Goal: Use online tool/utility: Use online tool/utility

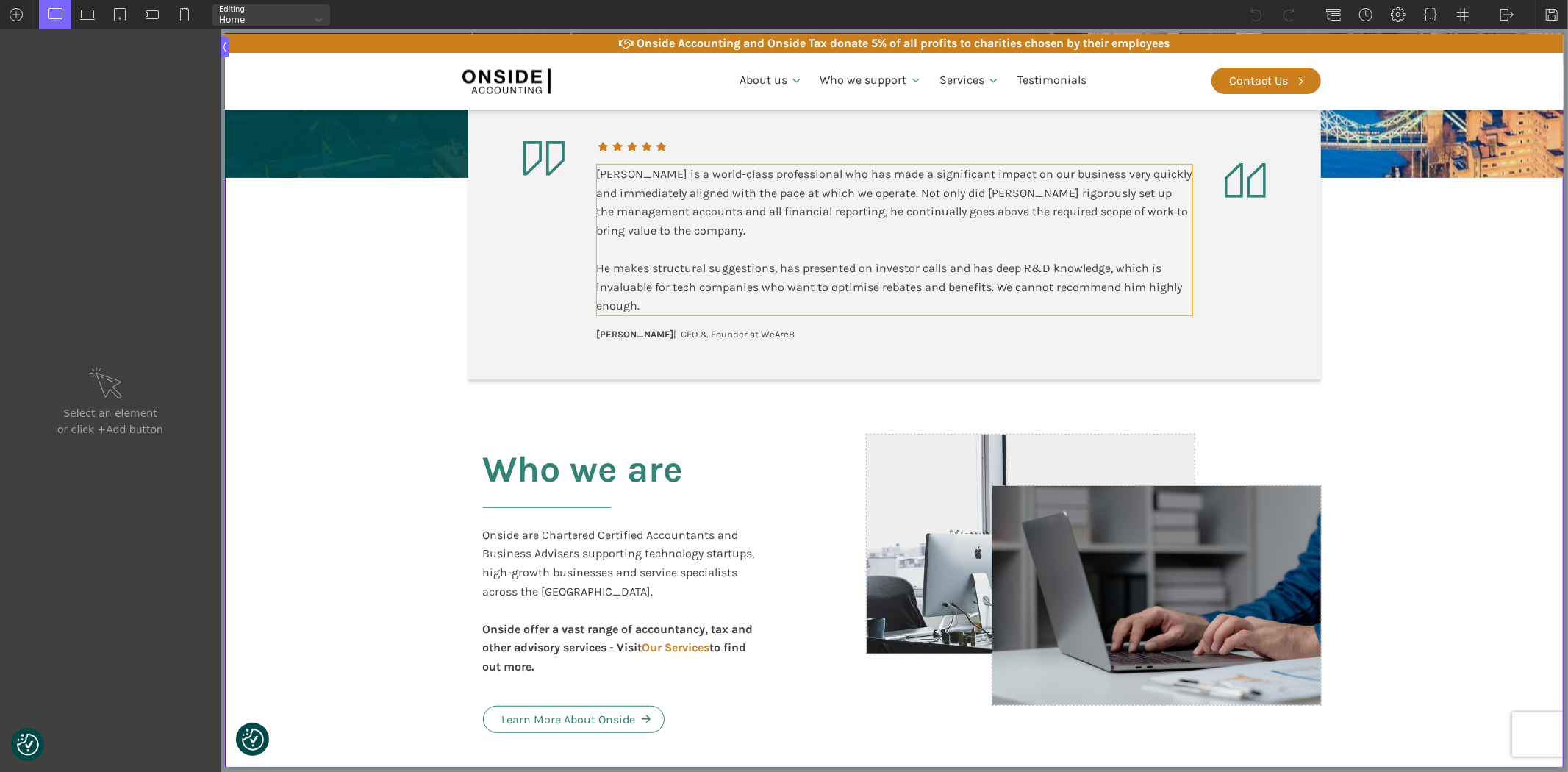
scroll to position [571, 0]
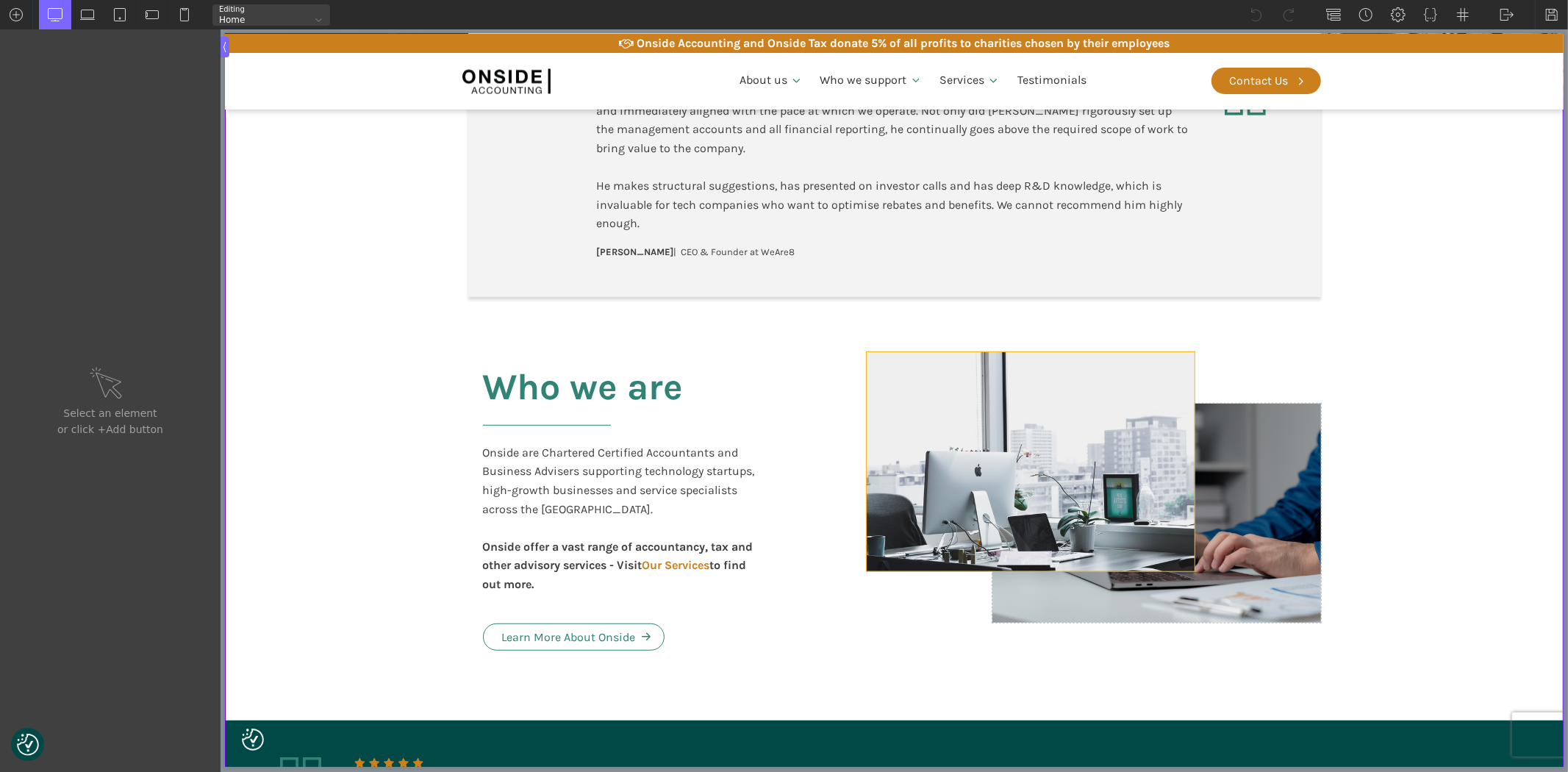
click at [878, 451] on div at bounding box center [1030, 462] width 329 height 219
type input "div_block-254-10"
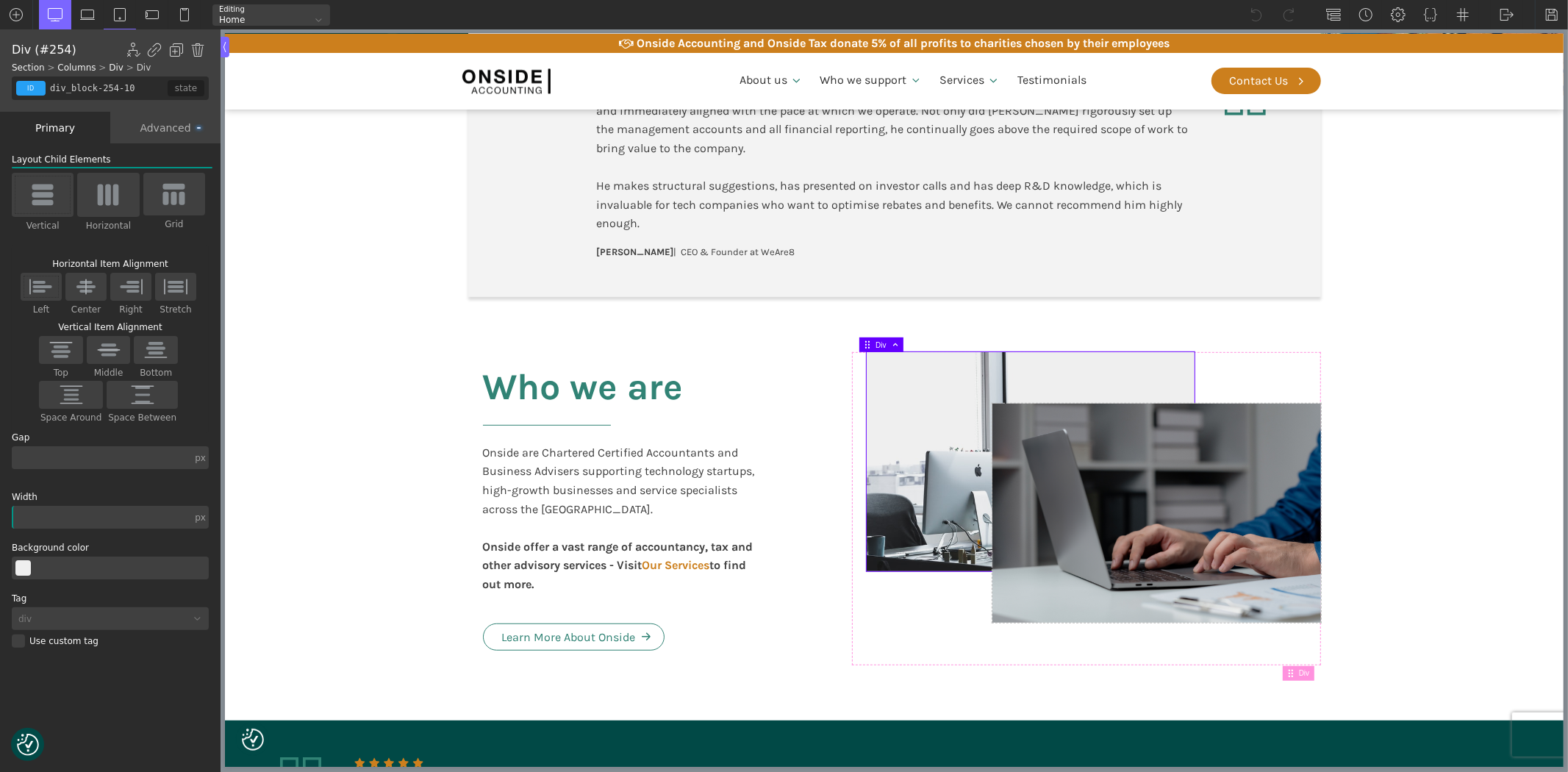
click at [170, 121] on div "Advanced" at bounding box center [166, 127] width 110 height 31
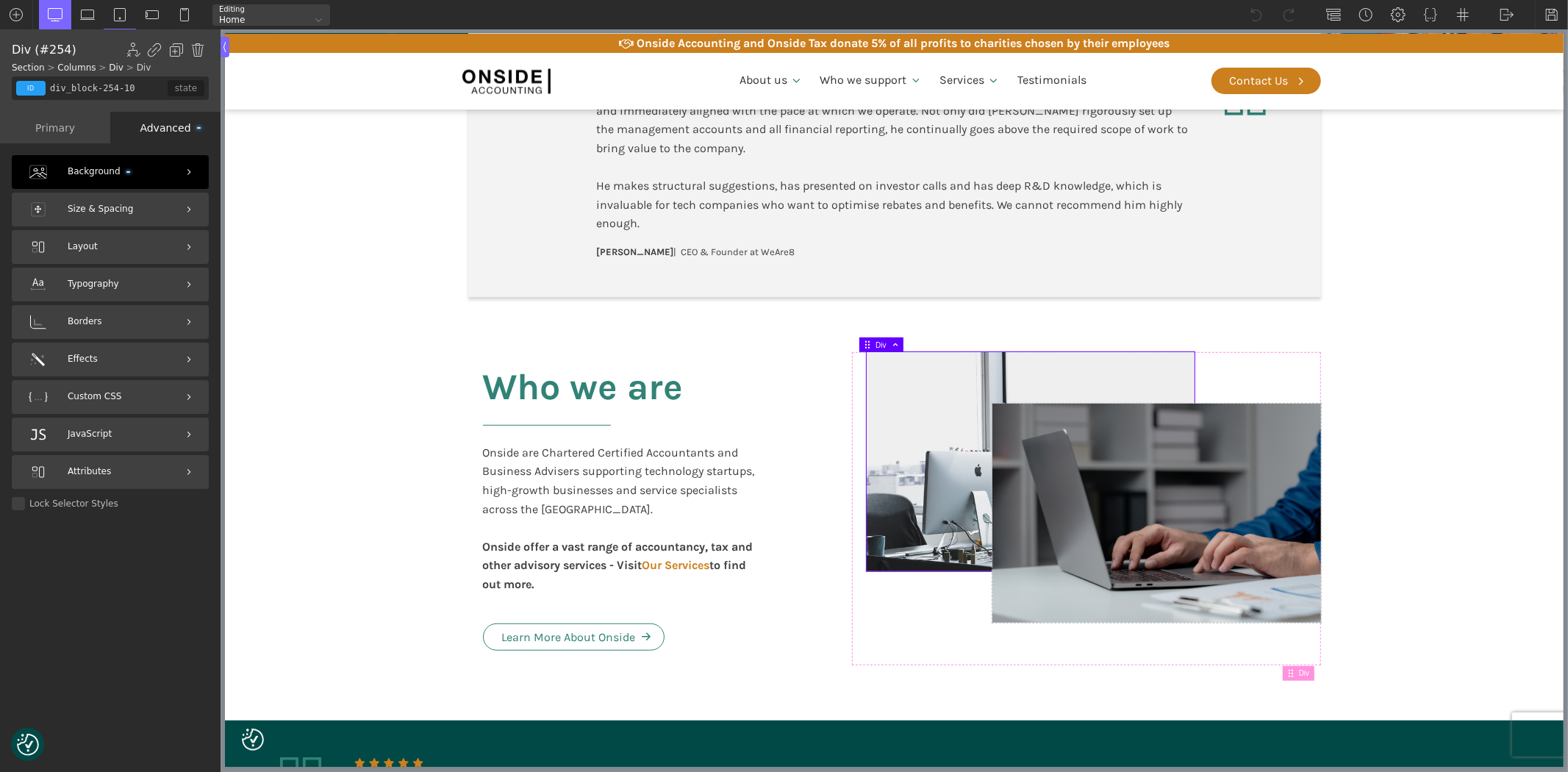
click at [88, 161] on div "Background" at bounding box center [110, 172] width 197 height 34
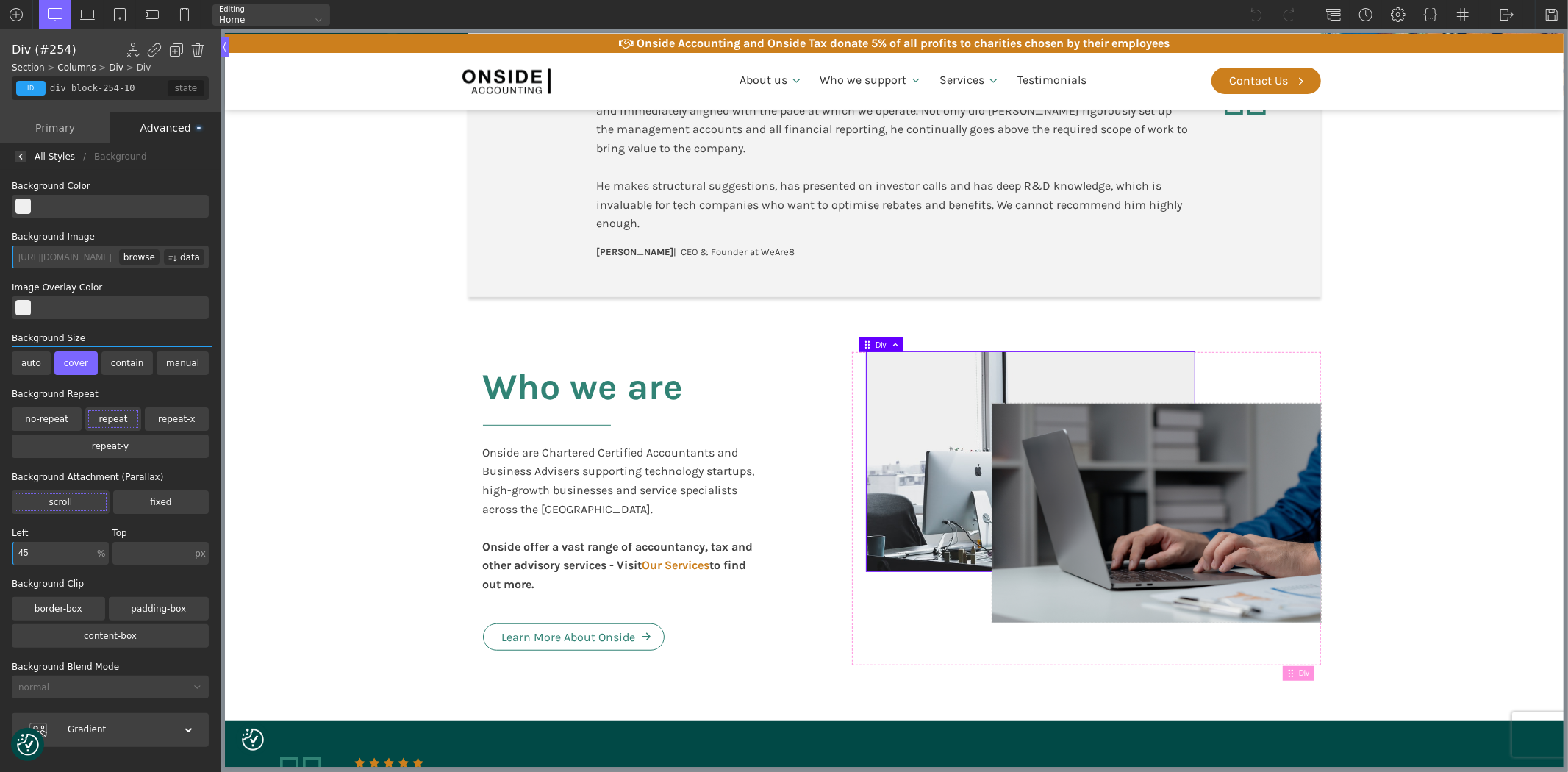
click at [144, 255] on div "browse" at bounding box center [139, 256] width 41 height 15
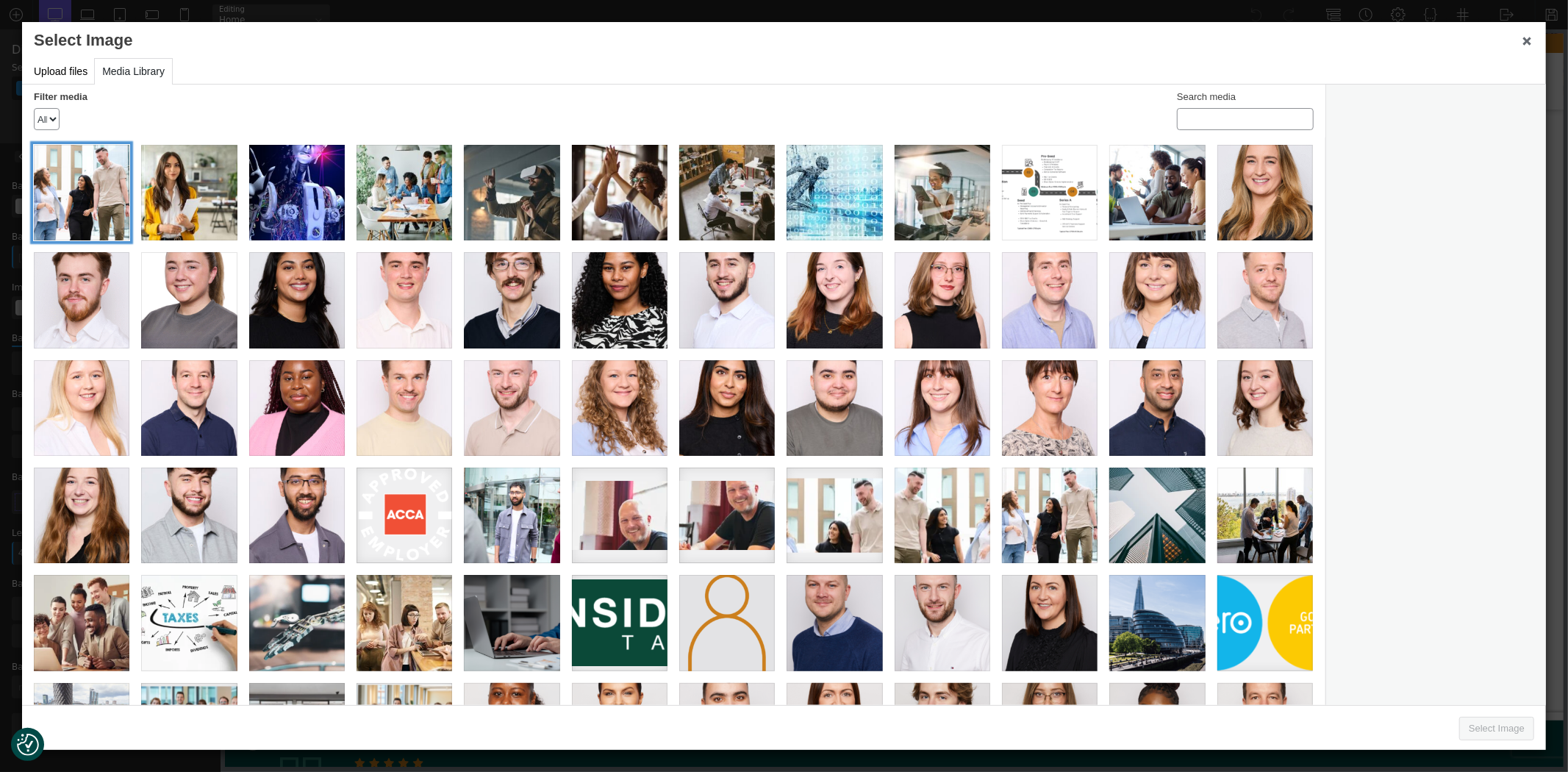
click at [99, 183] on div "Onside_12_06_25_0546" at bounding box center [82, 192] width 96 height 96
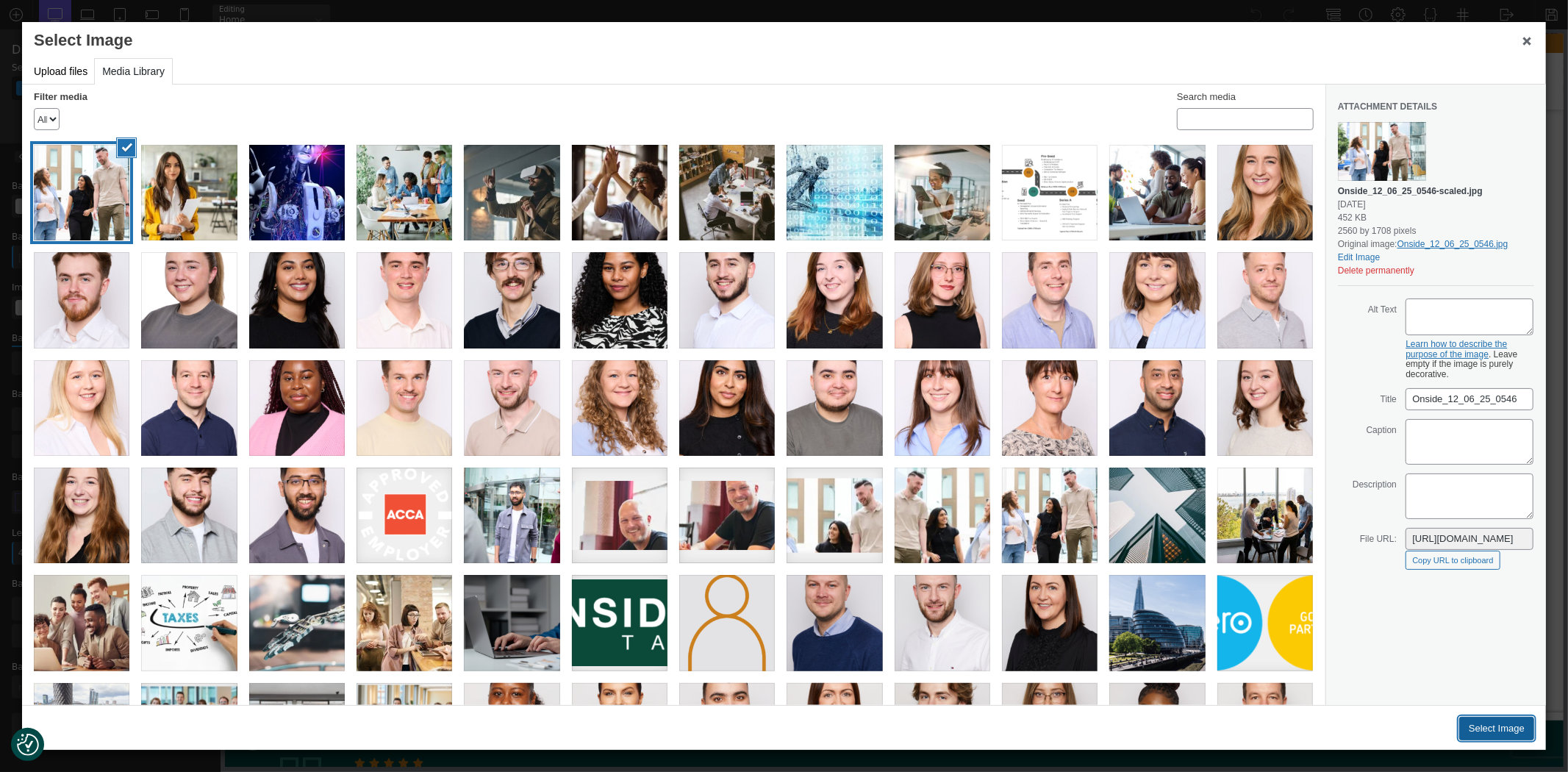
click at [1516, 732] on button "Select Image" at bounding box center [1497, 729] width 75 height 24
type input "[URL][DOMAIN_NAME]"
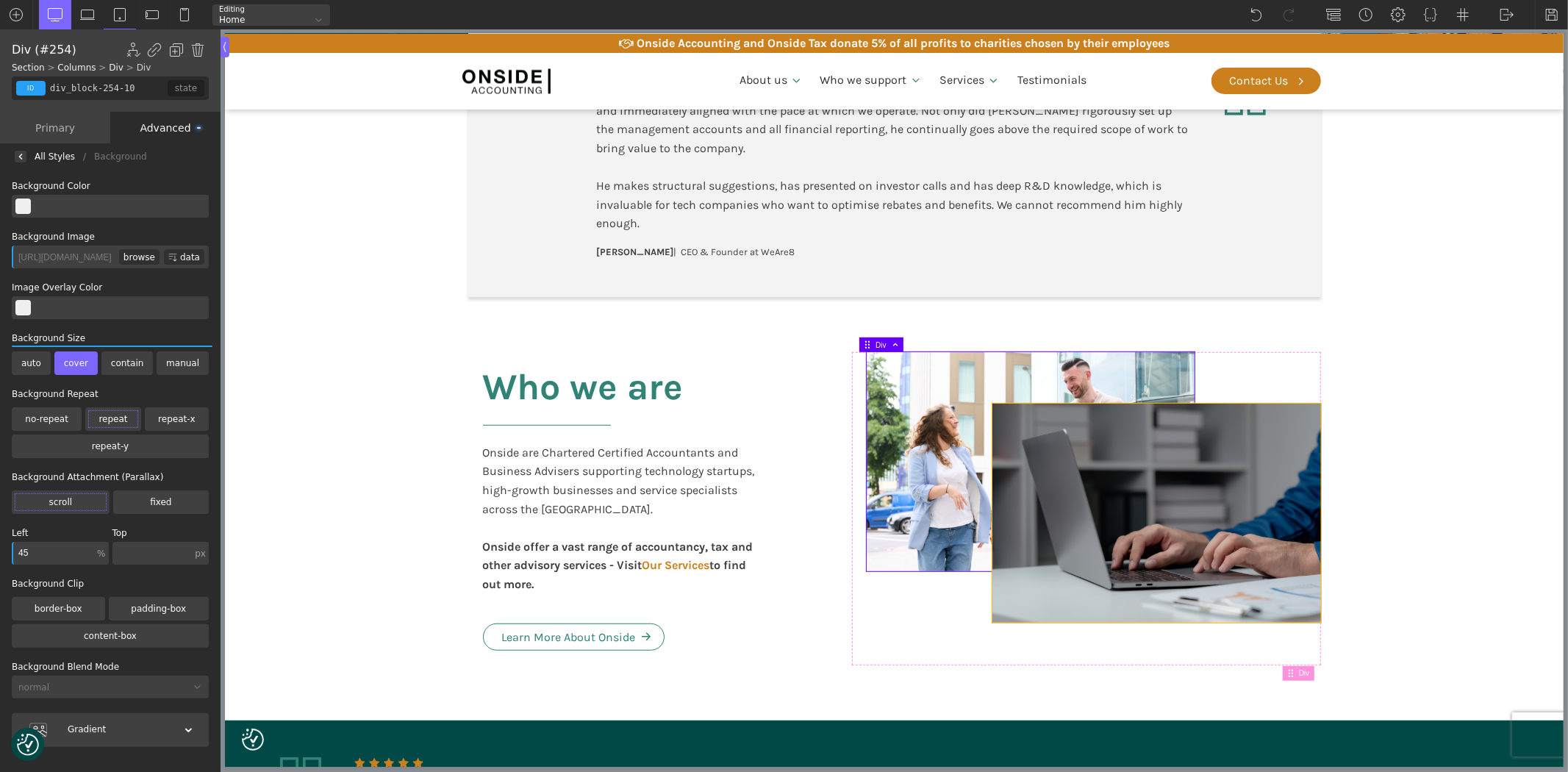
click at [1150, 526] on div at bounding box center [1156, 513] width 329 height 219
type input "div_block-255-10"
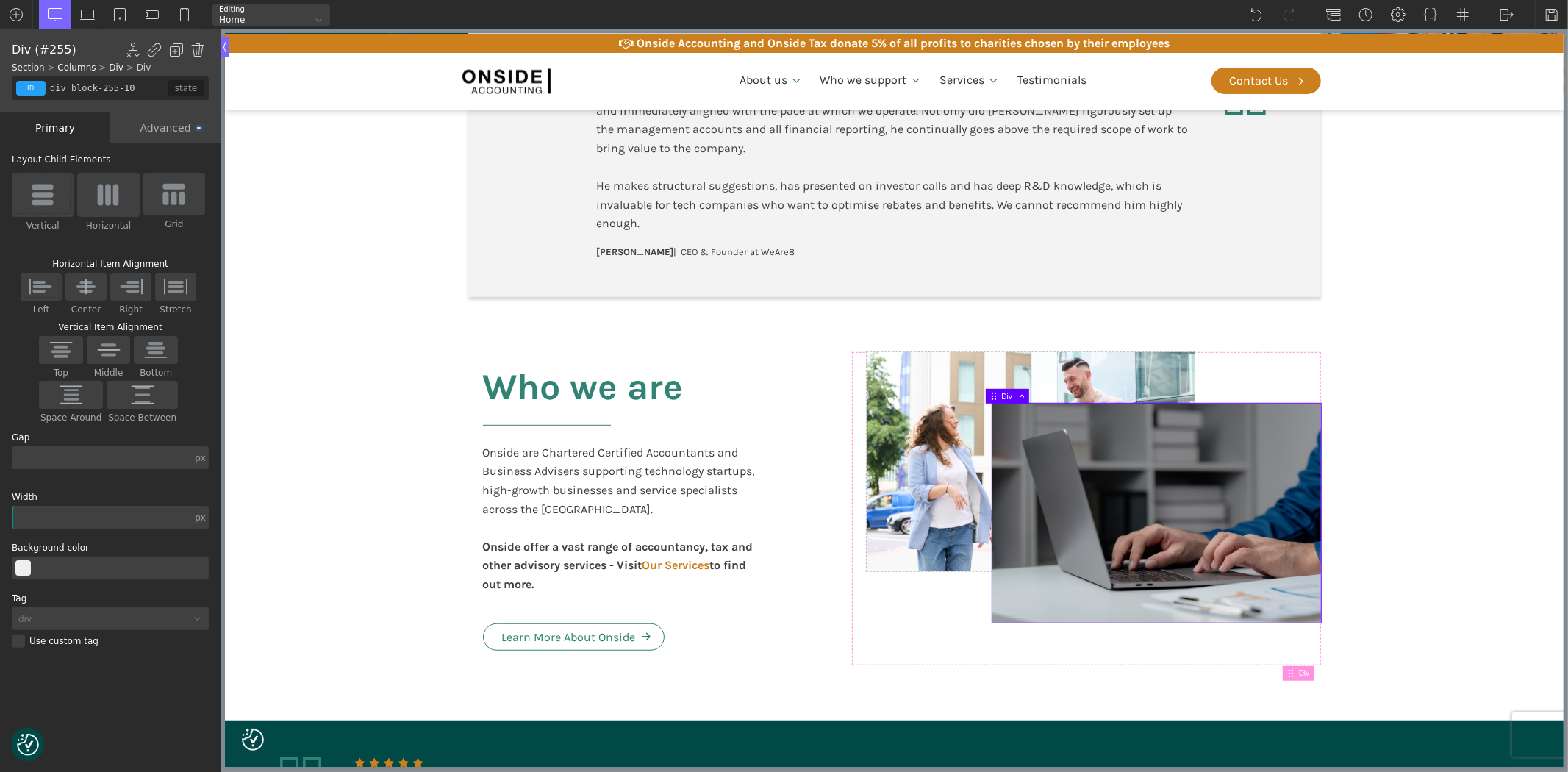
click at [155, 121] on div "Advanced" at bounding box center [166, 127] width 110 height 31
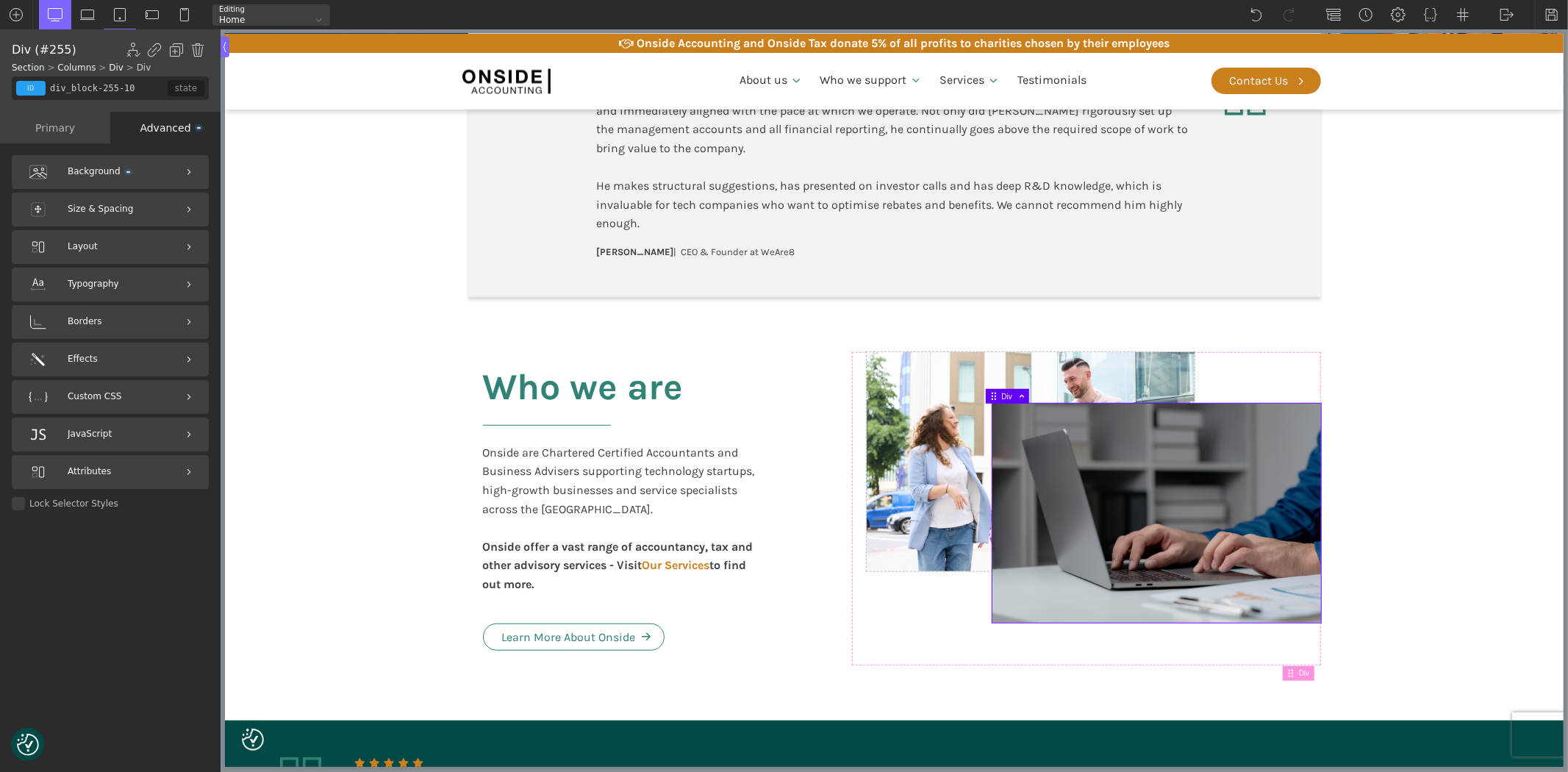
click at [101, 175] on span "Background" at bounding box center [99, 172] width 63 height 14
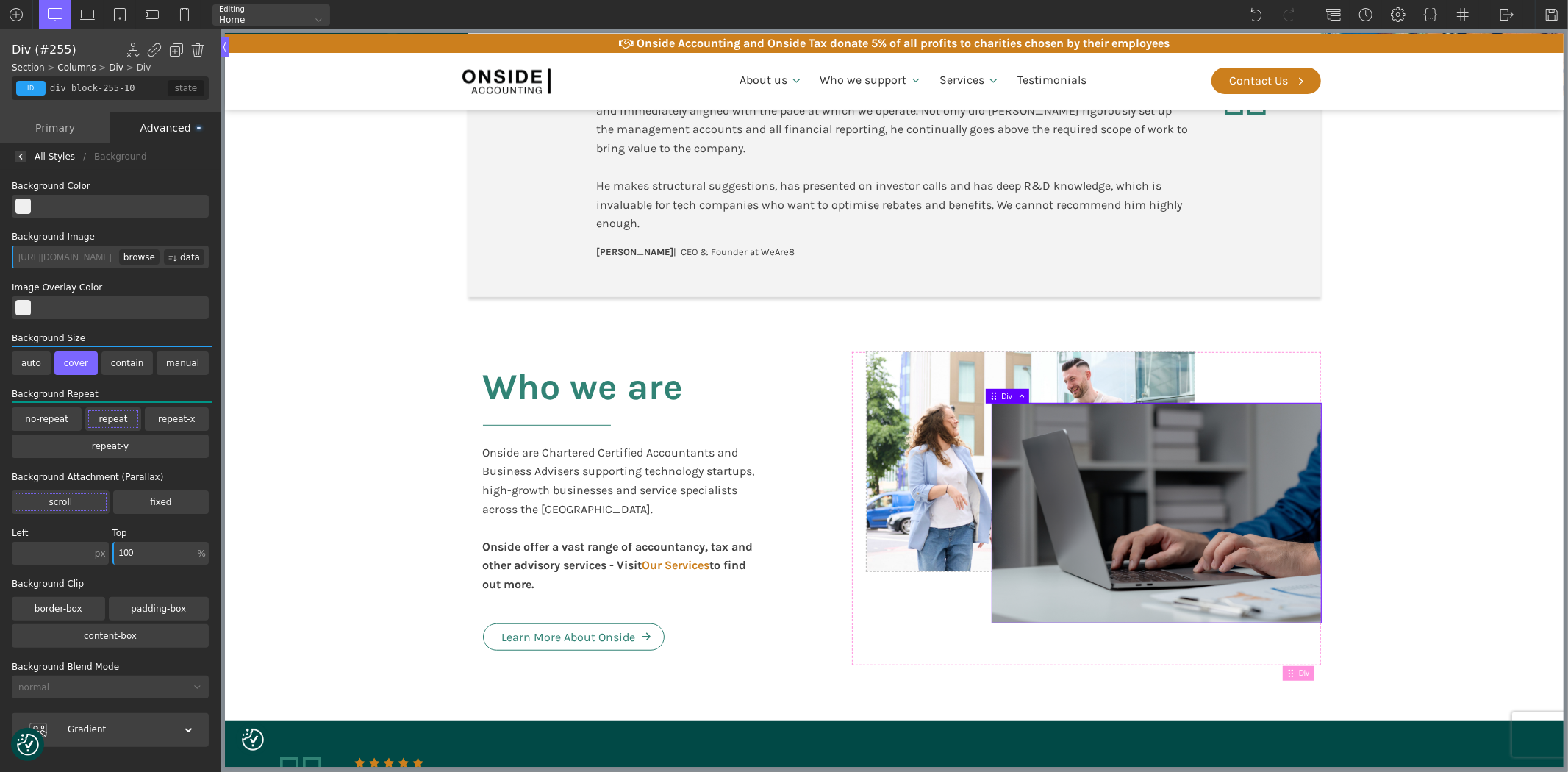
click at [139, 251] on div "browse" at bounding box center [139, 256] width 41 height 15
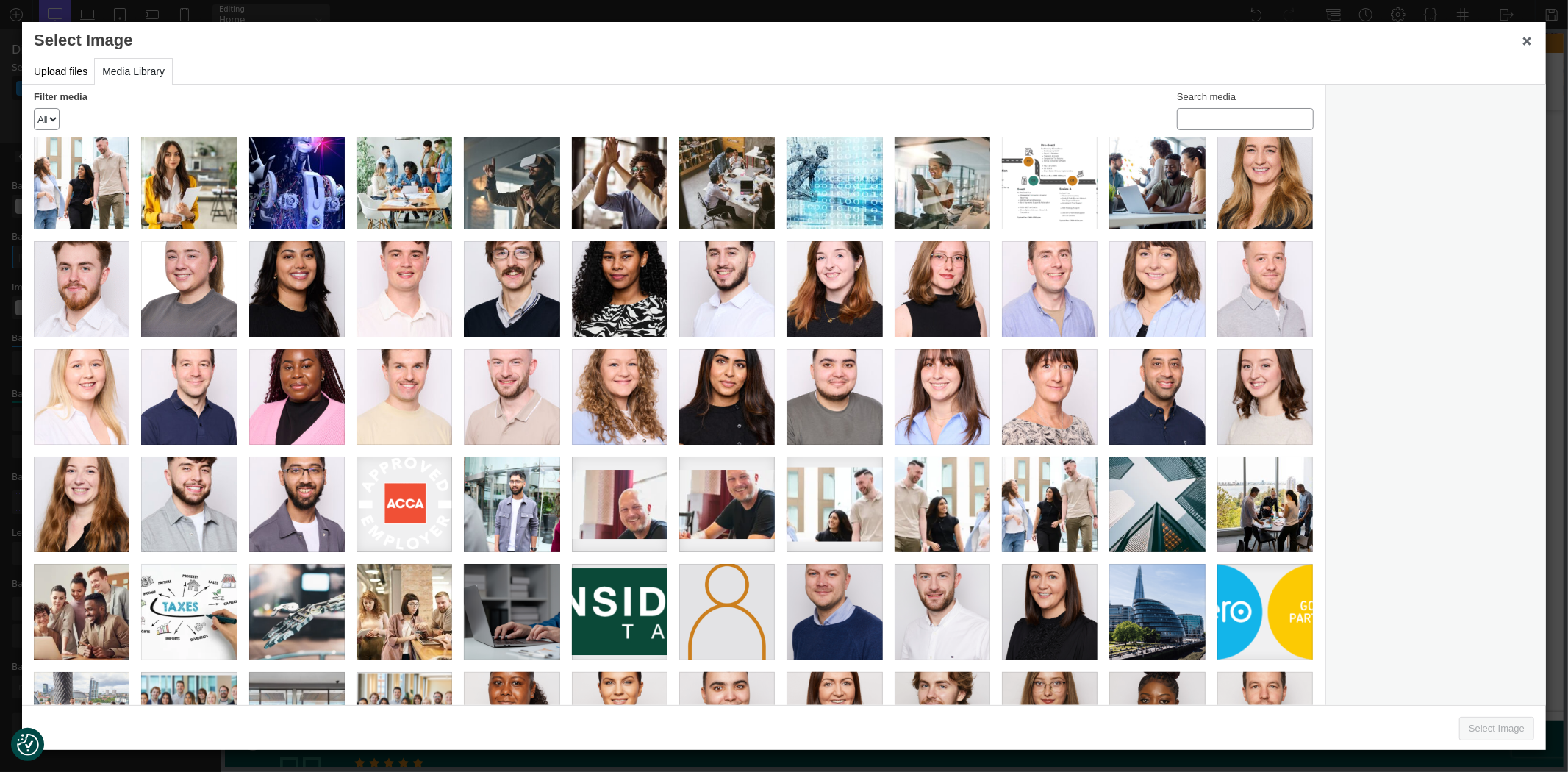
scroll to position [0, 0]
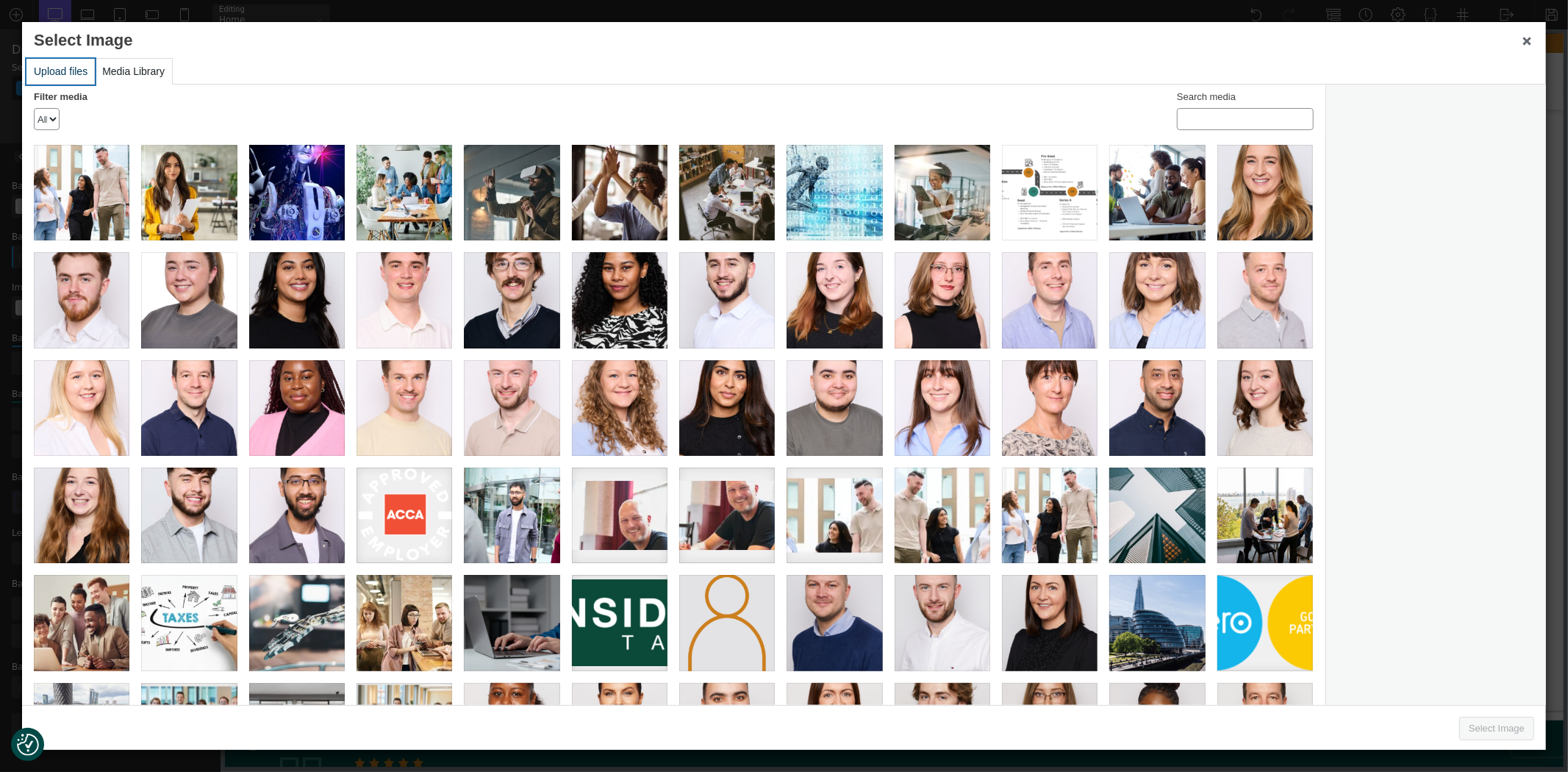
click at [59, 68] on button "Upload files" at bounding box center [60, 71] width 68 height 25
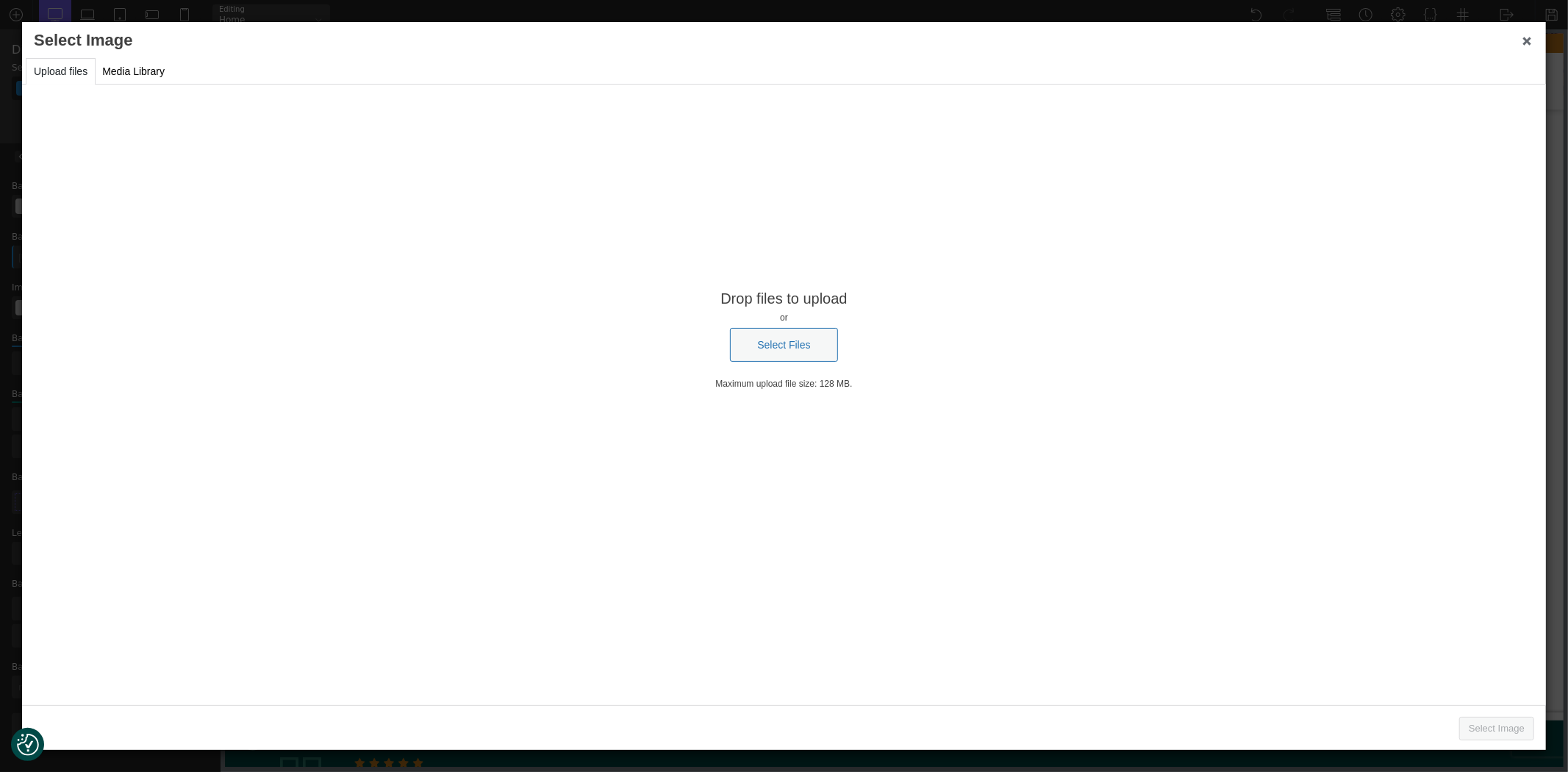
click at [777, 366] on div "Drop files to upload or Select Files Uploading / – Dismiss errors Maximum uploa…" at bounding box center [784, 338] width 1524 height 137
click at [776, 355] on button "Select Files" at bounding box center [783, 345] width 107 height 34
type input "C:\fakepath\Onside_12_06_25_0691(1).jpg"
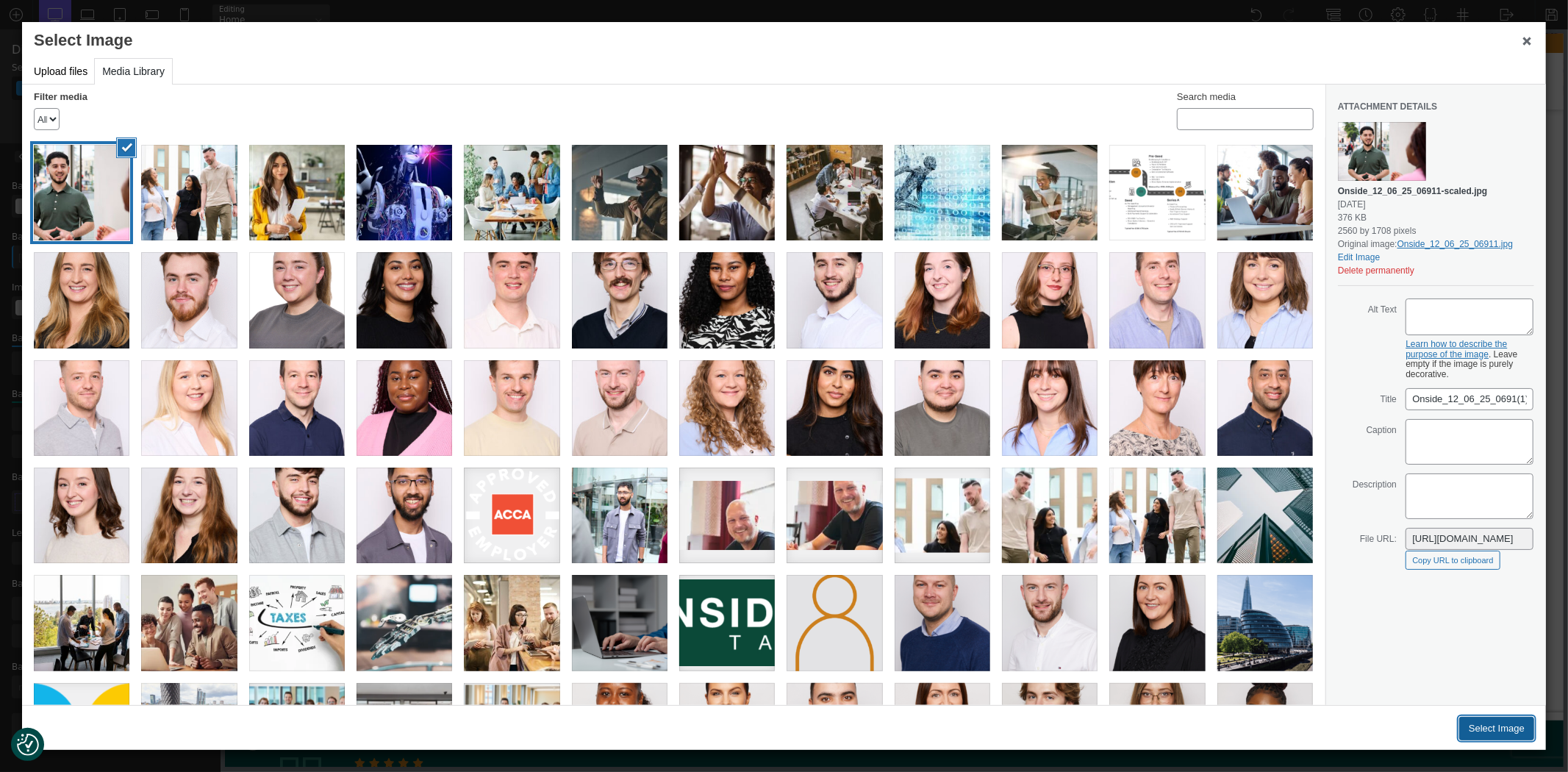
click at [1475, 729] on button "Select Image" at bounding box center [1497, 729] width 75 height 24
type input "[URL][DOMAIN_NAME]"
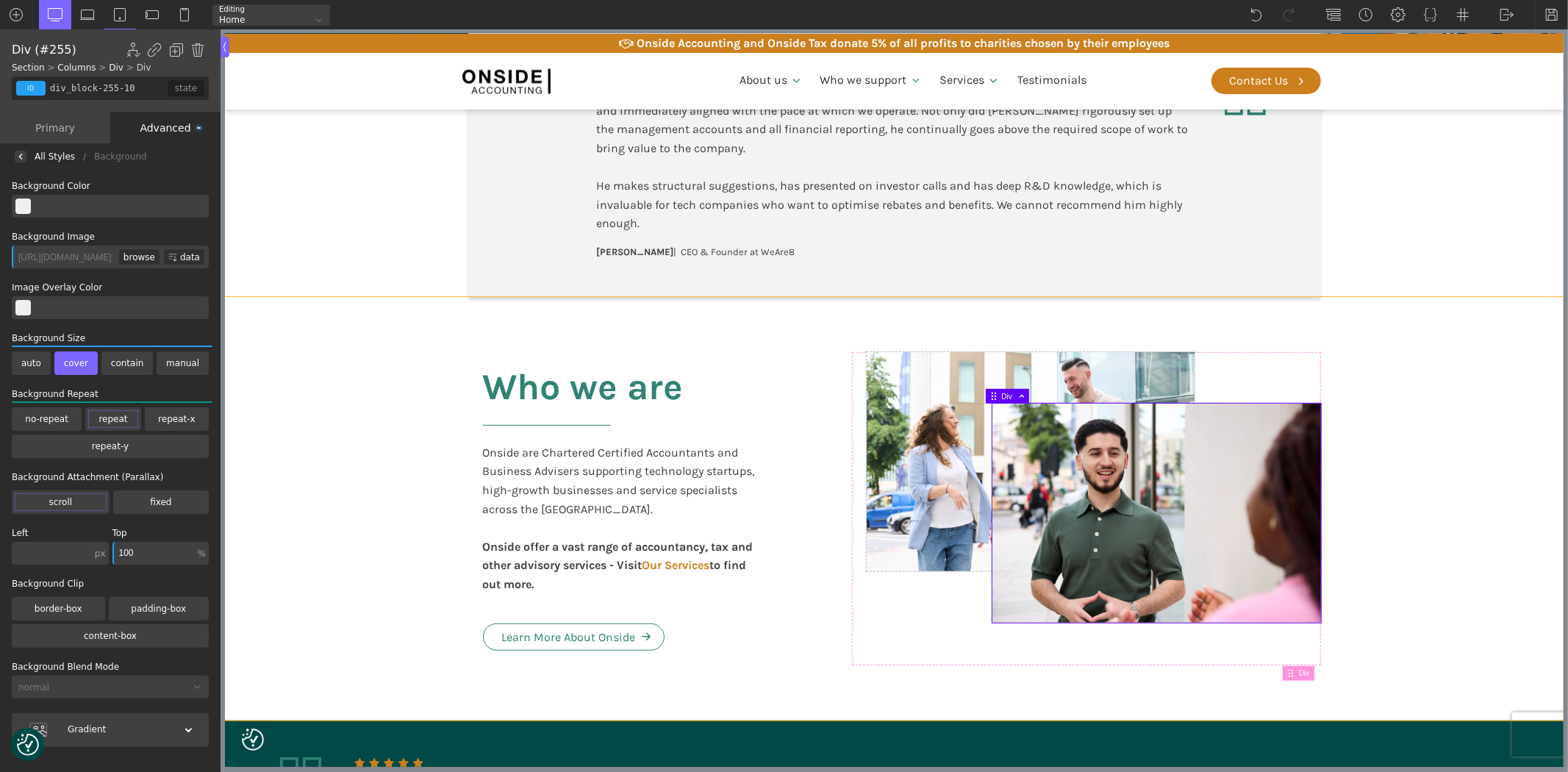
click at [1440, 582] on section "Who we are Onside are Chartered Certified Accountants and Business Advisers sup…" at bounding box center [894, 509] width 1339 height 424
type input "section-245-10"
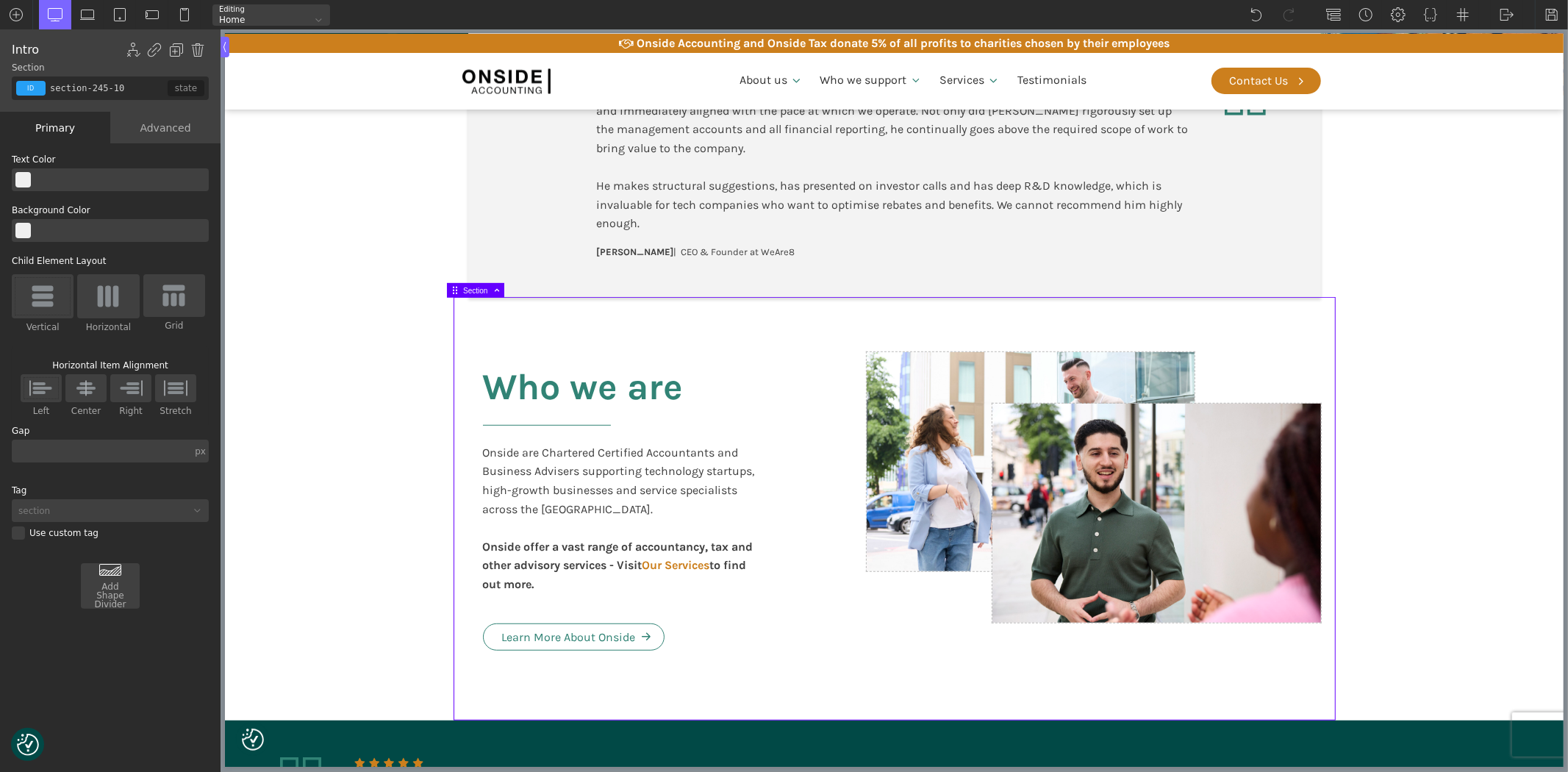
click at [328, 408] on section "Who we are Onside are Chartered Certified Accountants and Business Advisers sup…" at bounding box center [894, 509] width 1339 height 424
click at [1467, 463] on section "Who we are Onside are Chartered Certified Accountants and Business Advisers sup…" at bounding box center [894, 509] width 1339 height 424
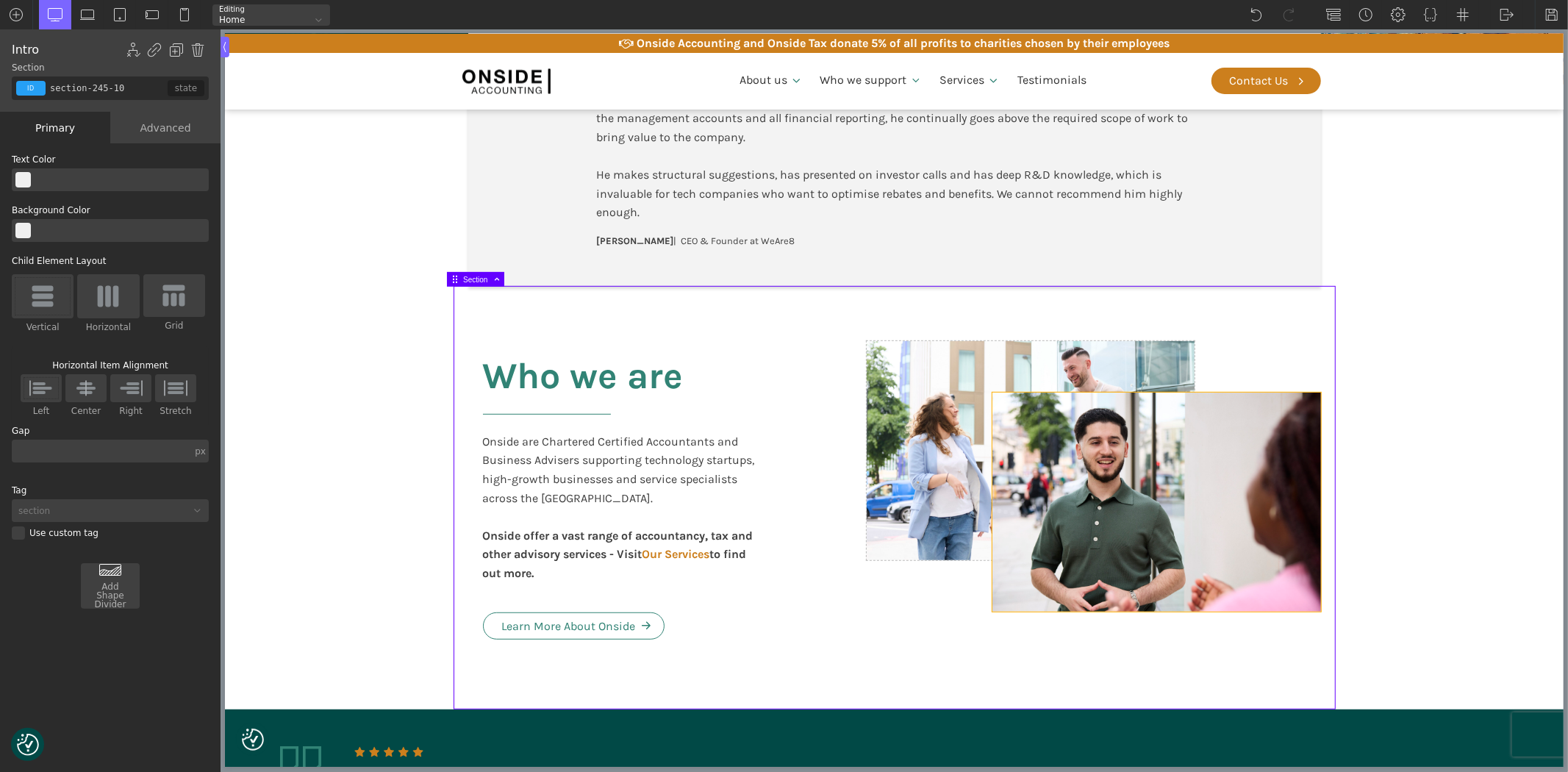
scroll to position [735, 0]
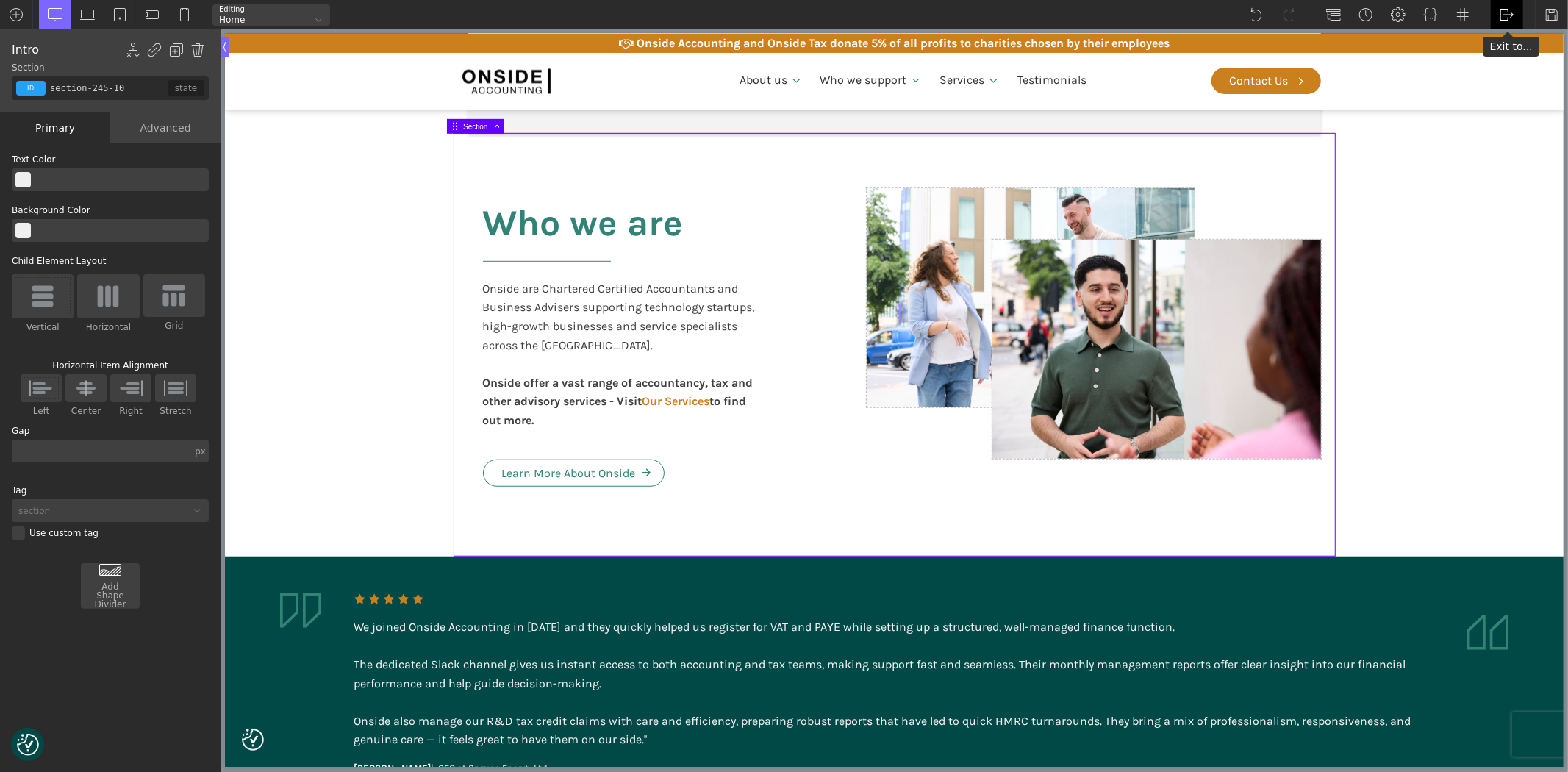
click at [1503, 12] on img at bounding box center [1507, 14] width 14 height 14
click at [1516, 35] on link "WP Admin" at bounding box center [1522, 38] width 63 height 24
